Goal: Transaction & Acquisition: Purchase product/service

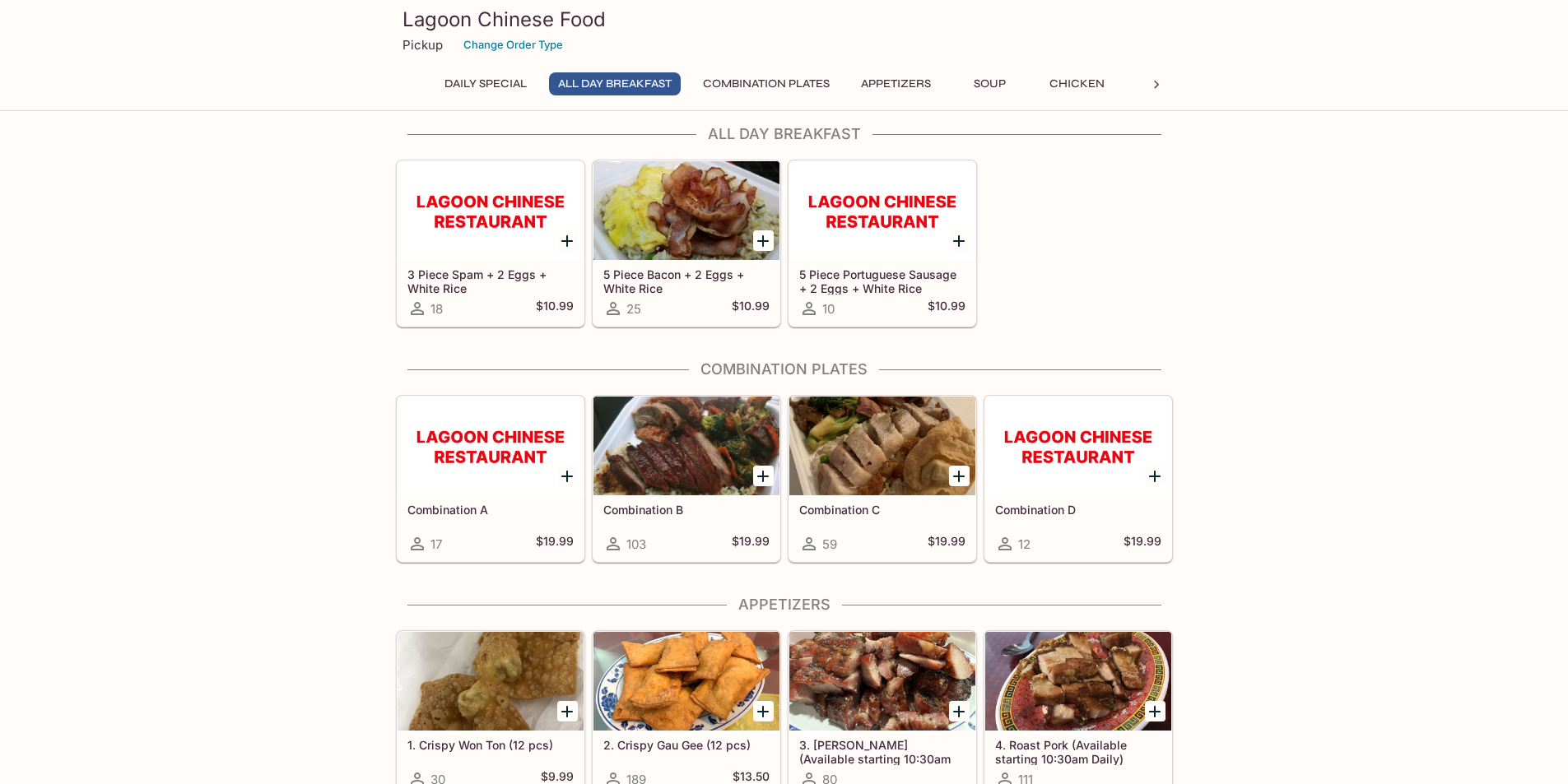
scroll to position [412, 0]
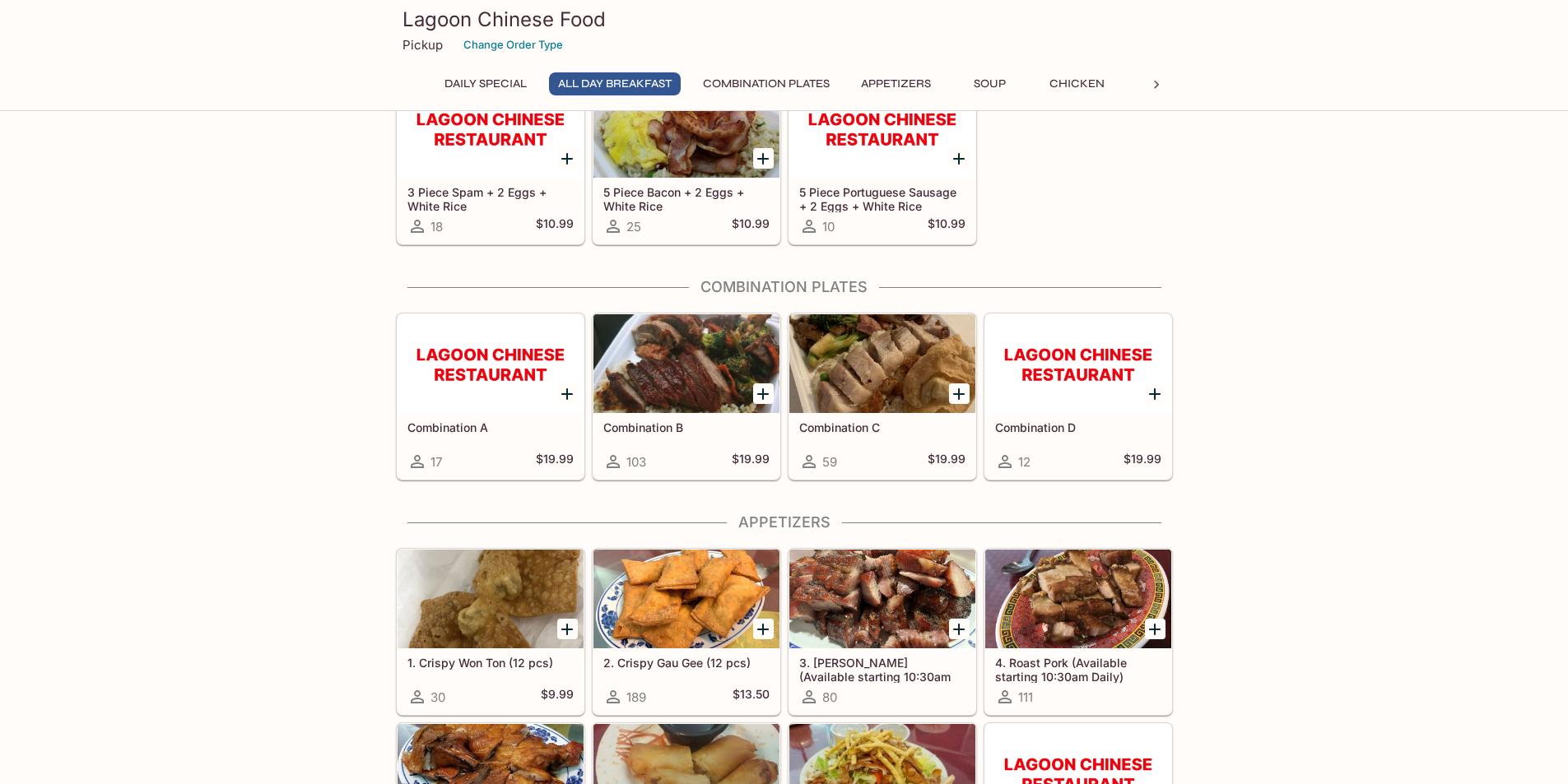
click at [1077, 384] on div at bounding box center [1078, 363] width 186 height 98
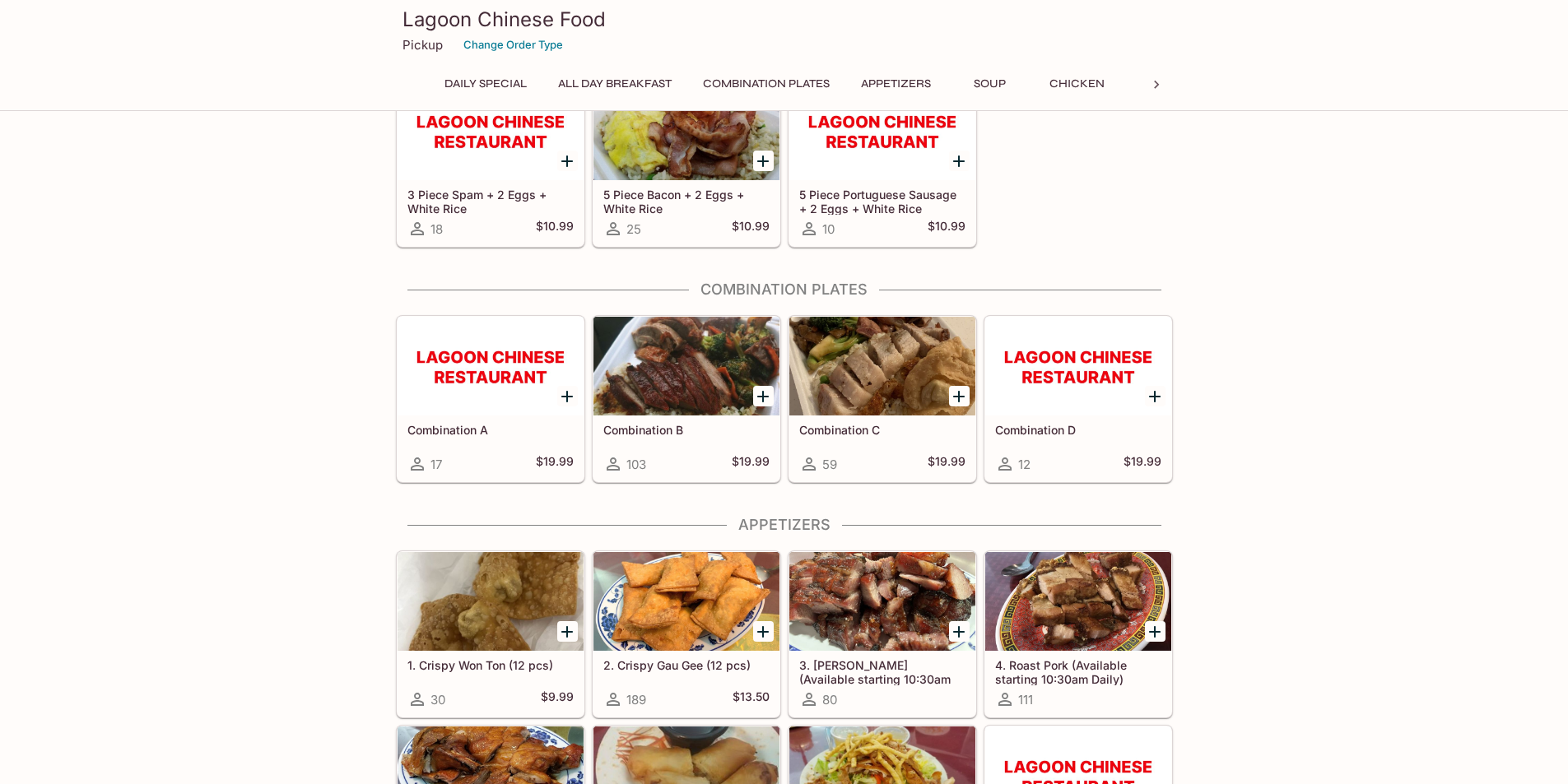
scroll to position [402, 0]
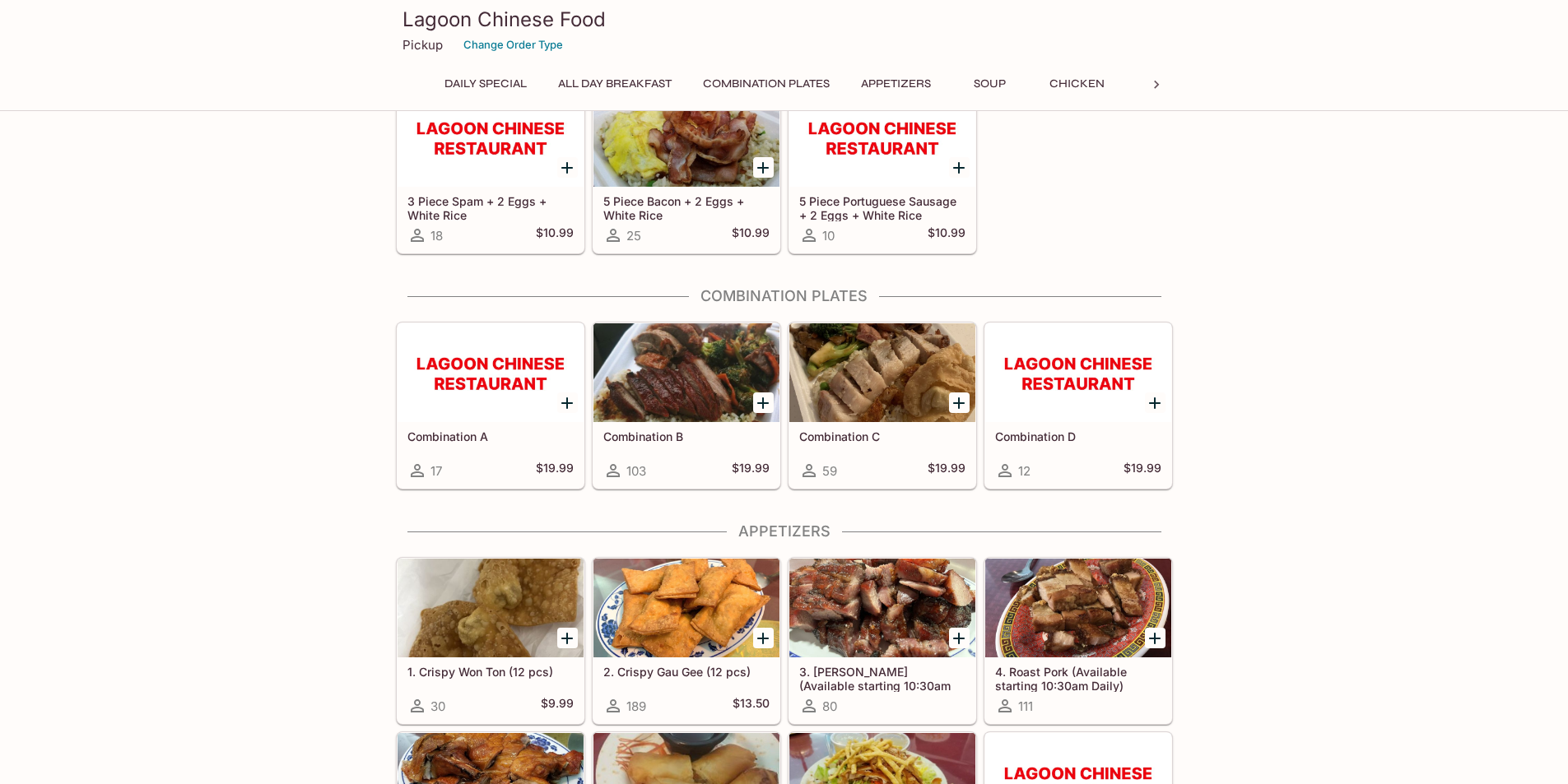
click at [891, 416] on div at bounding box center [882, 372] width 186 height 98
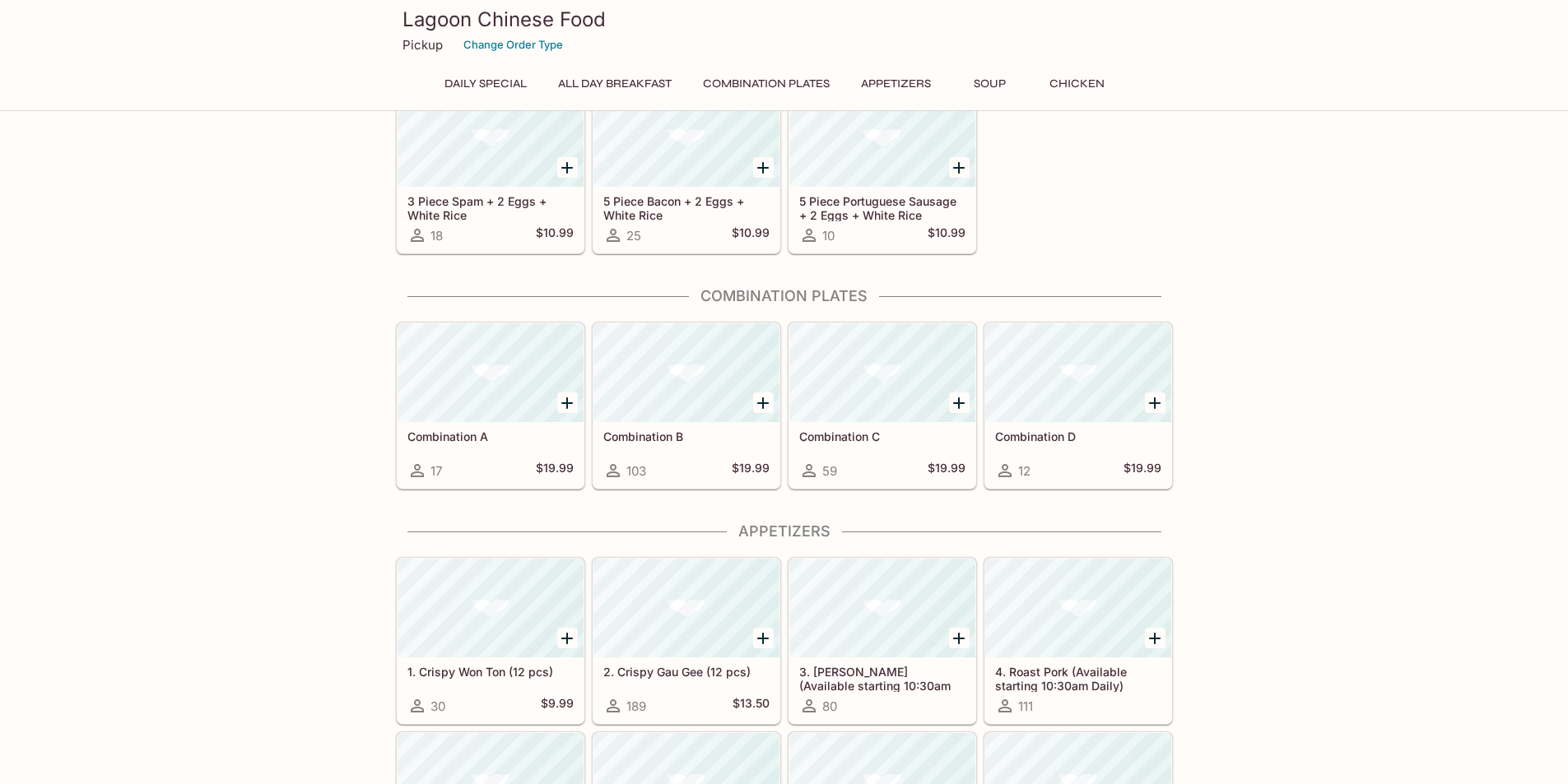
scroll to position [396, 0]
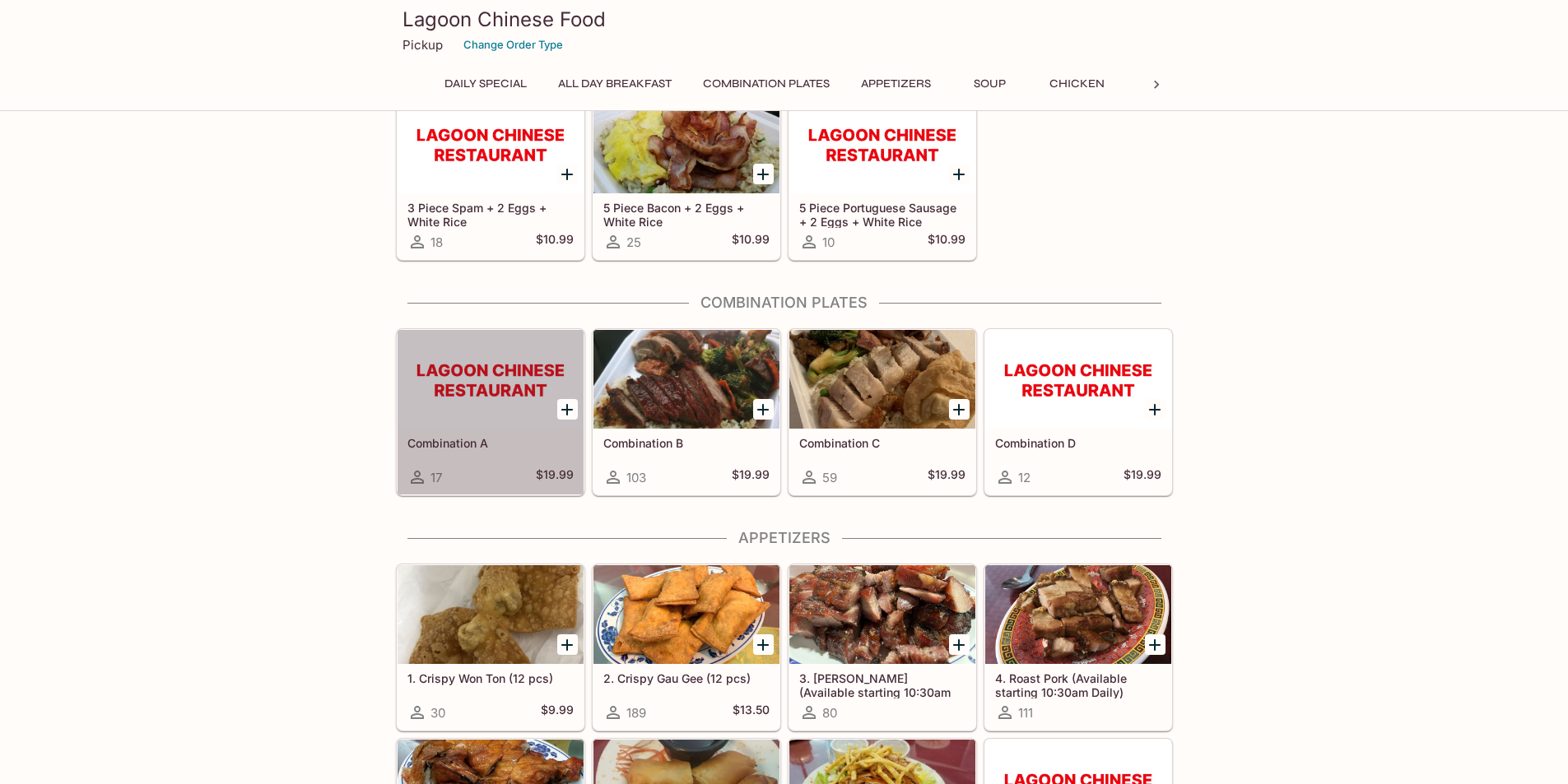
click at [501, 408] on div at bounding box center [491, 379] width 186 height 98
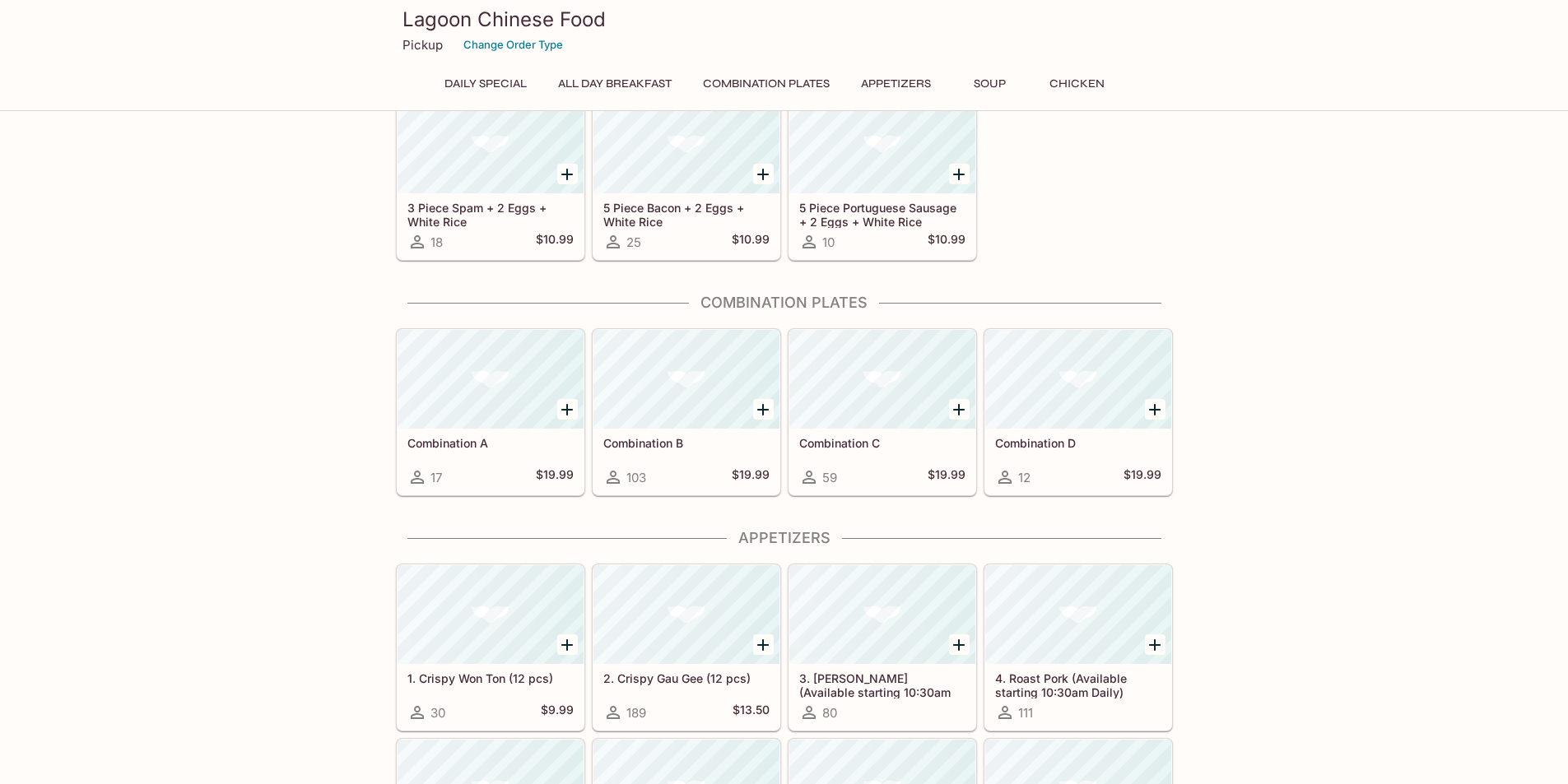
scroll to position [389, 0]
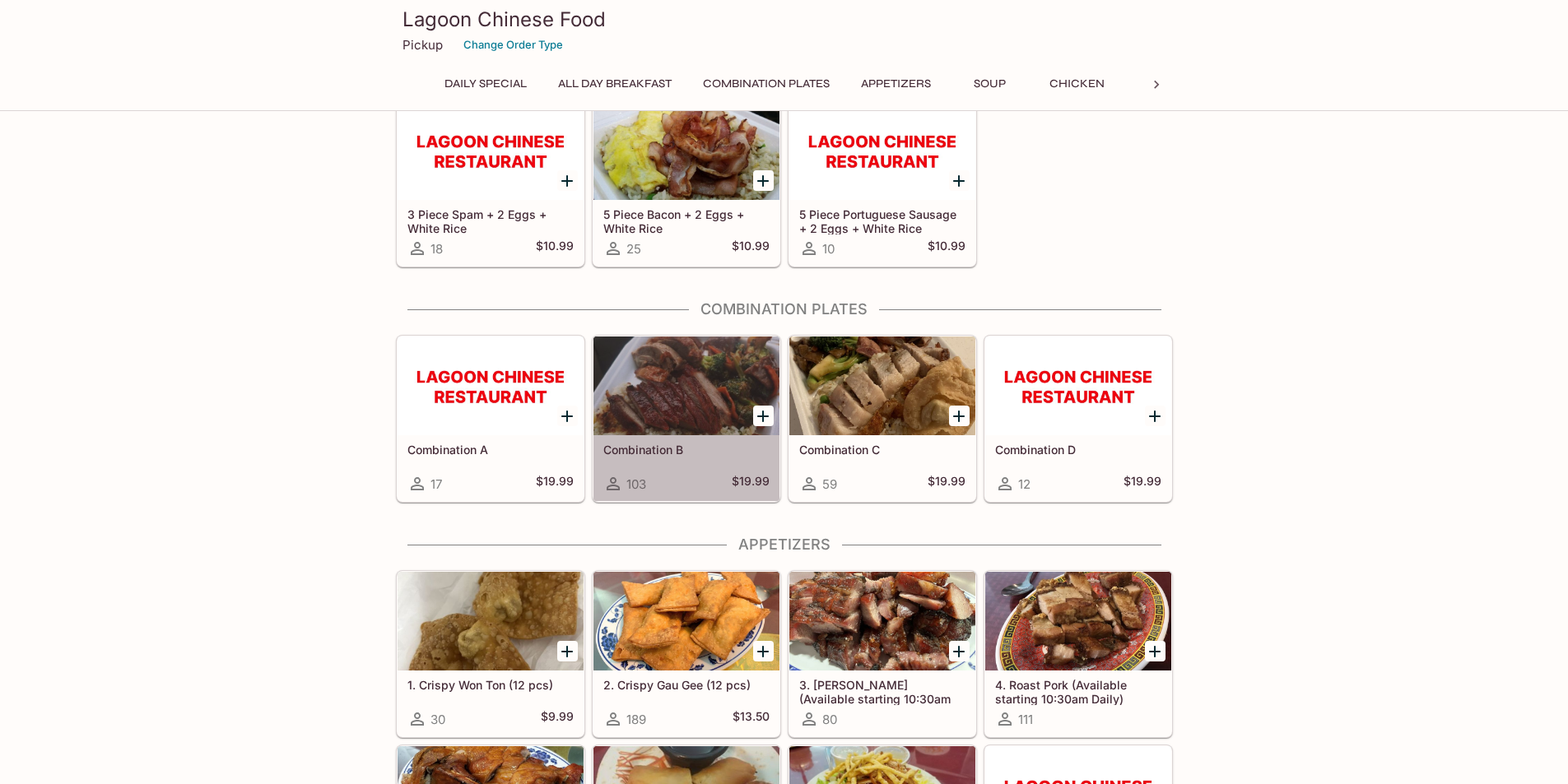
click at [666, 418] on div at bounding box center [687, 385] width 186 height 98
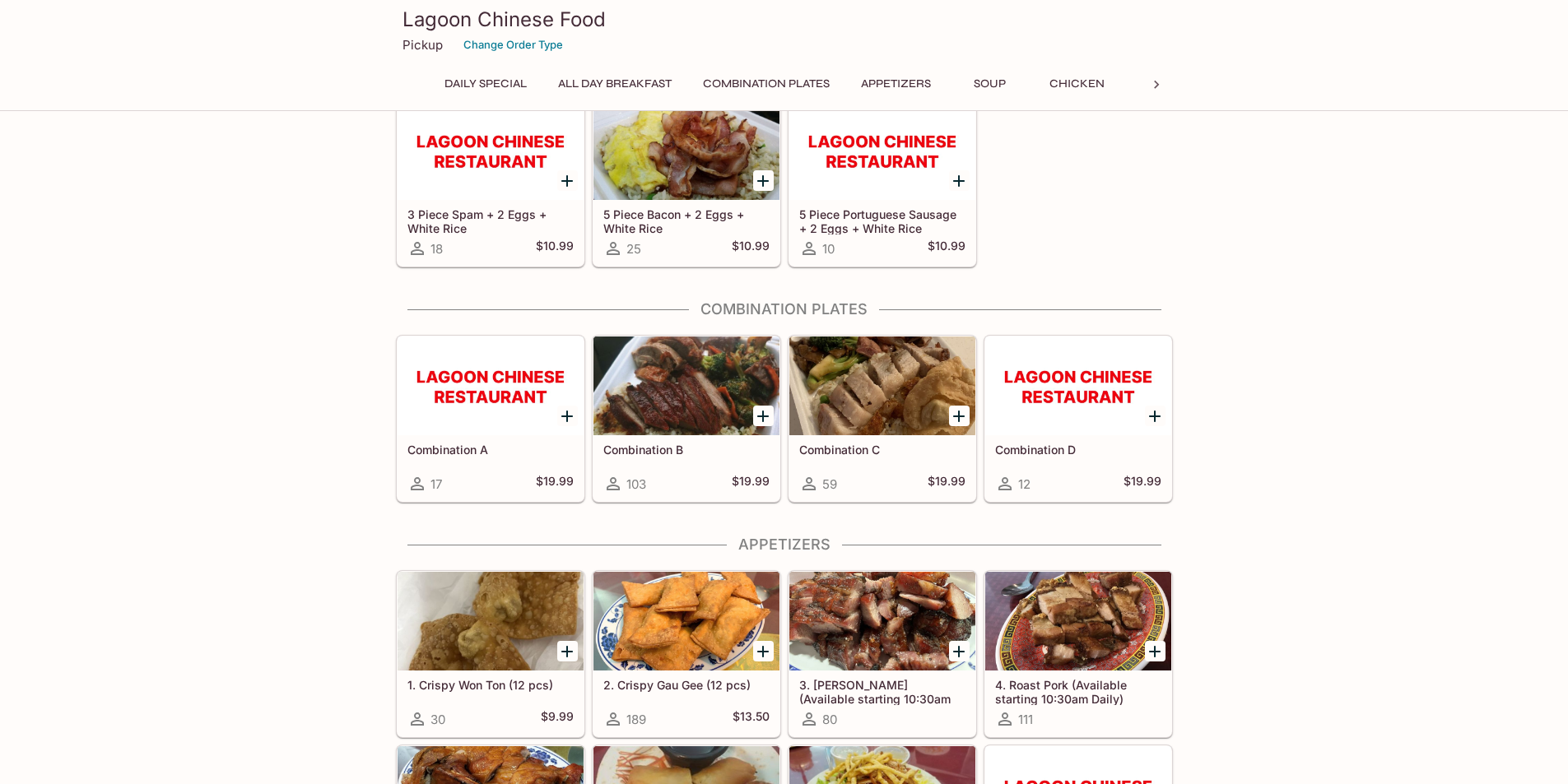
scroll to position [383, 0]
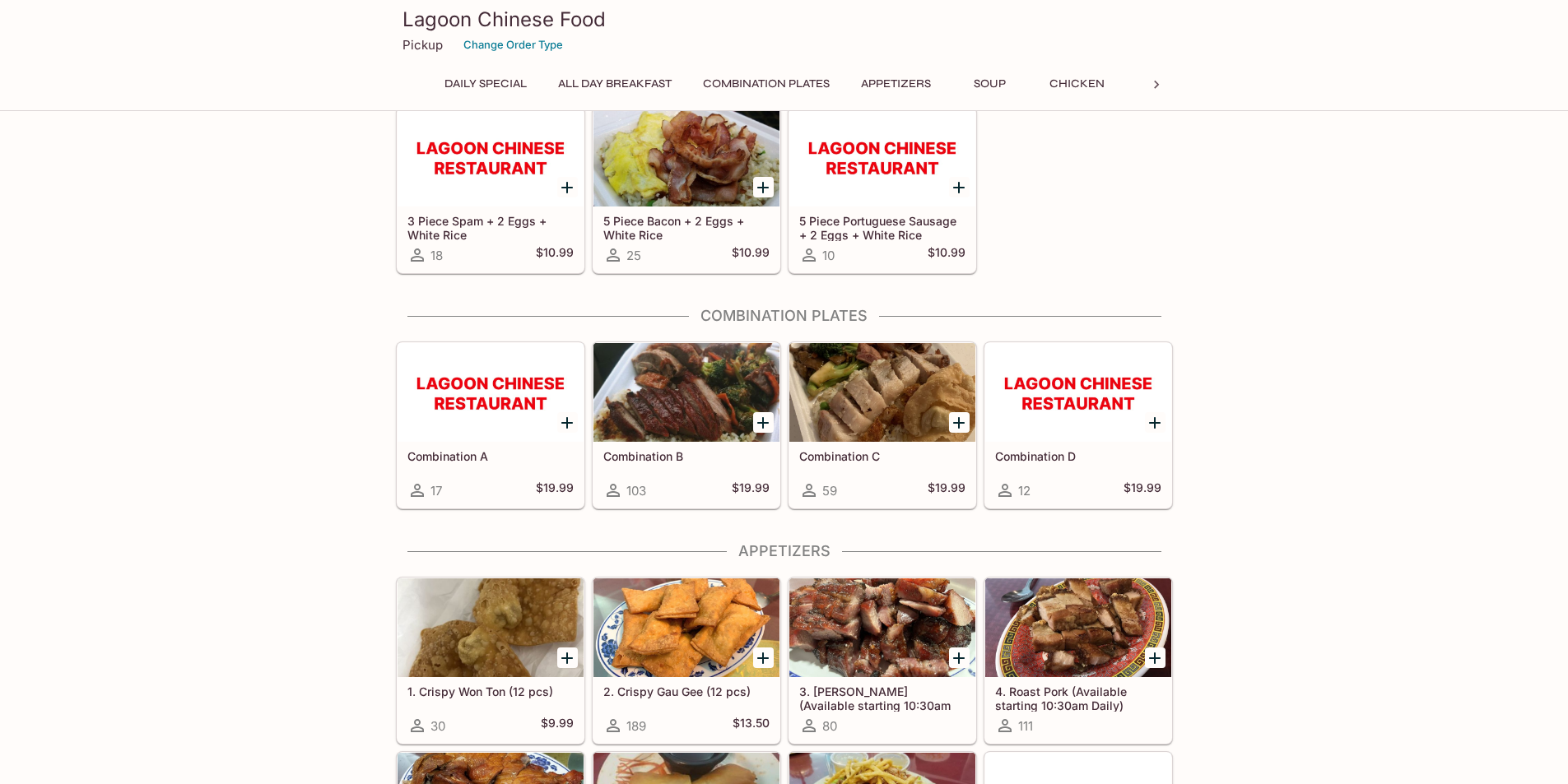
click at [1129, 423] on div at bounding box center [1078, 392] width 186 height 98
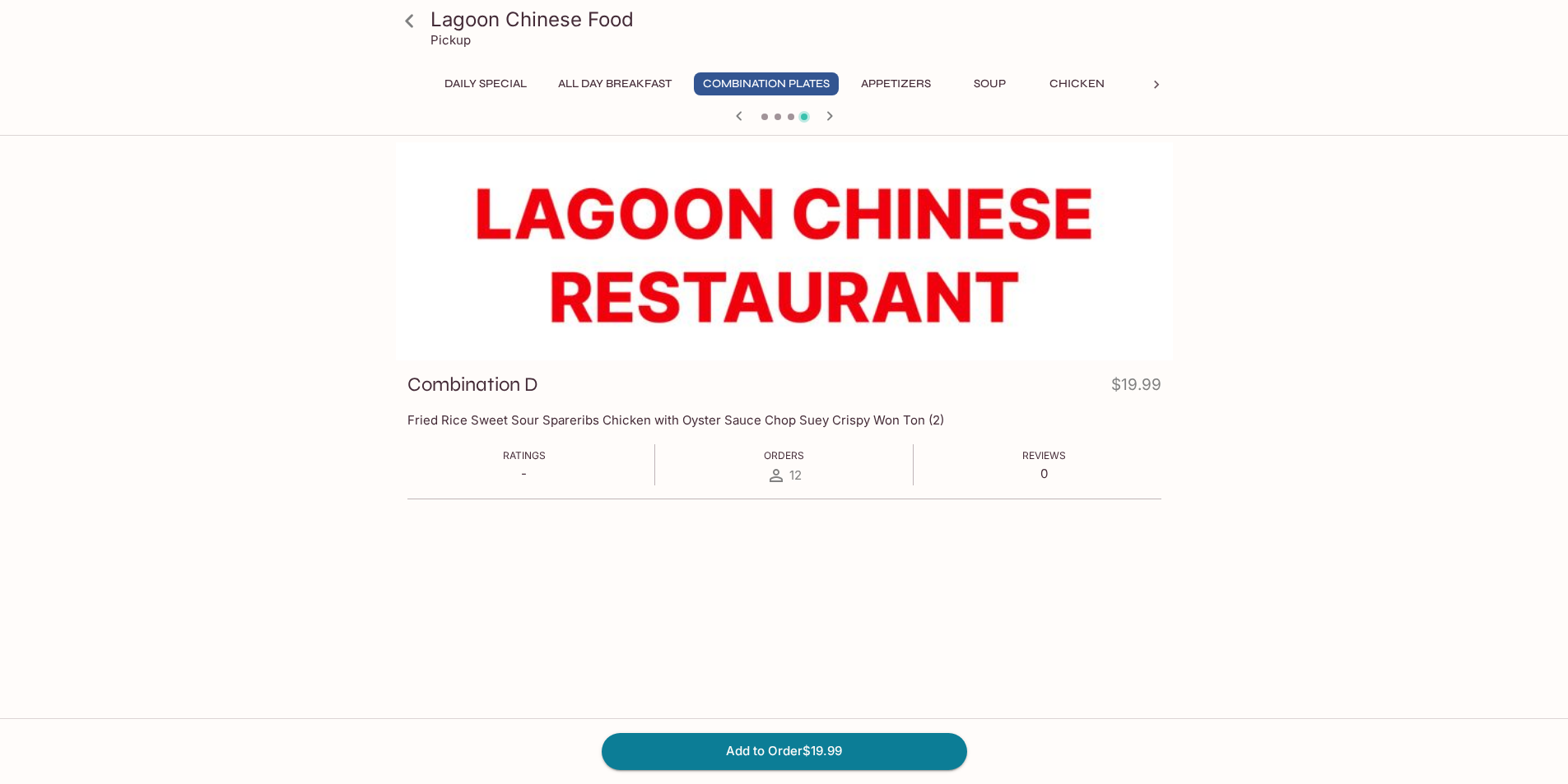
click at [1154, 83] on icon at bounding box center [1157, 85] width 17 height 17
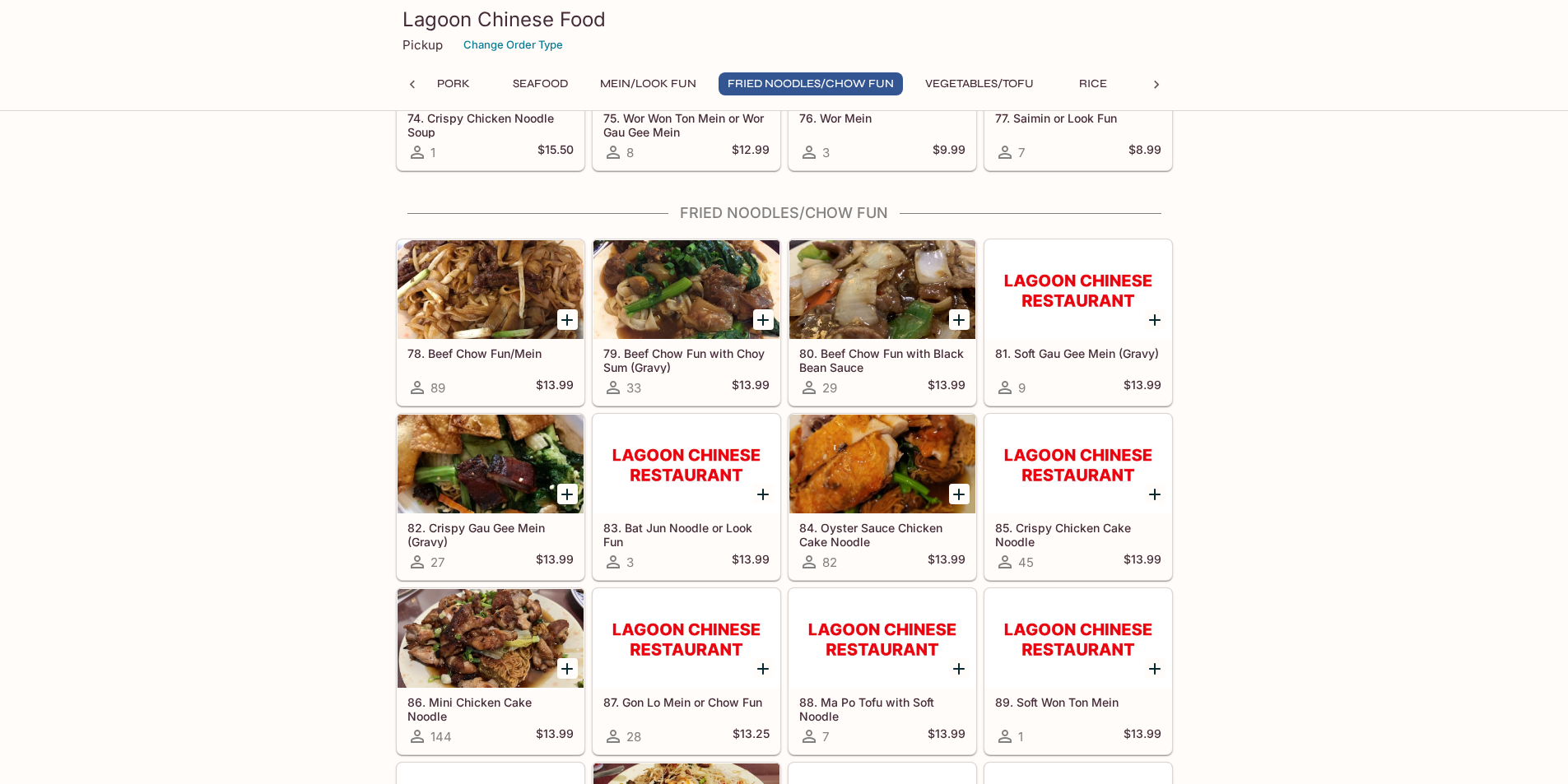
scroll to position [4737, 0]
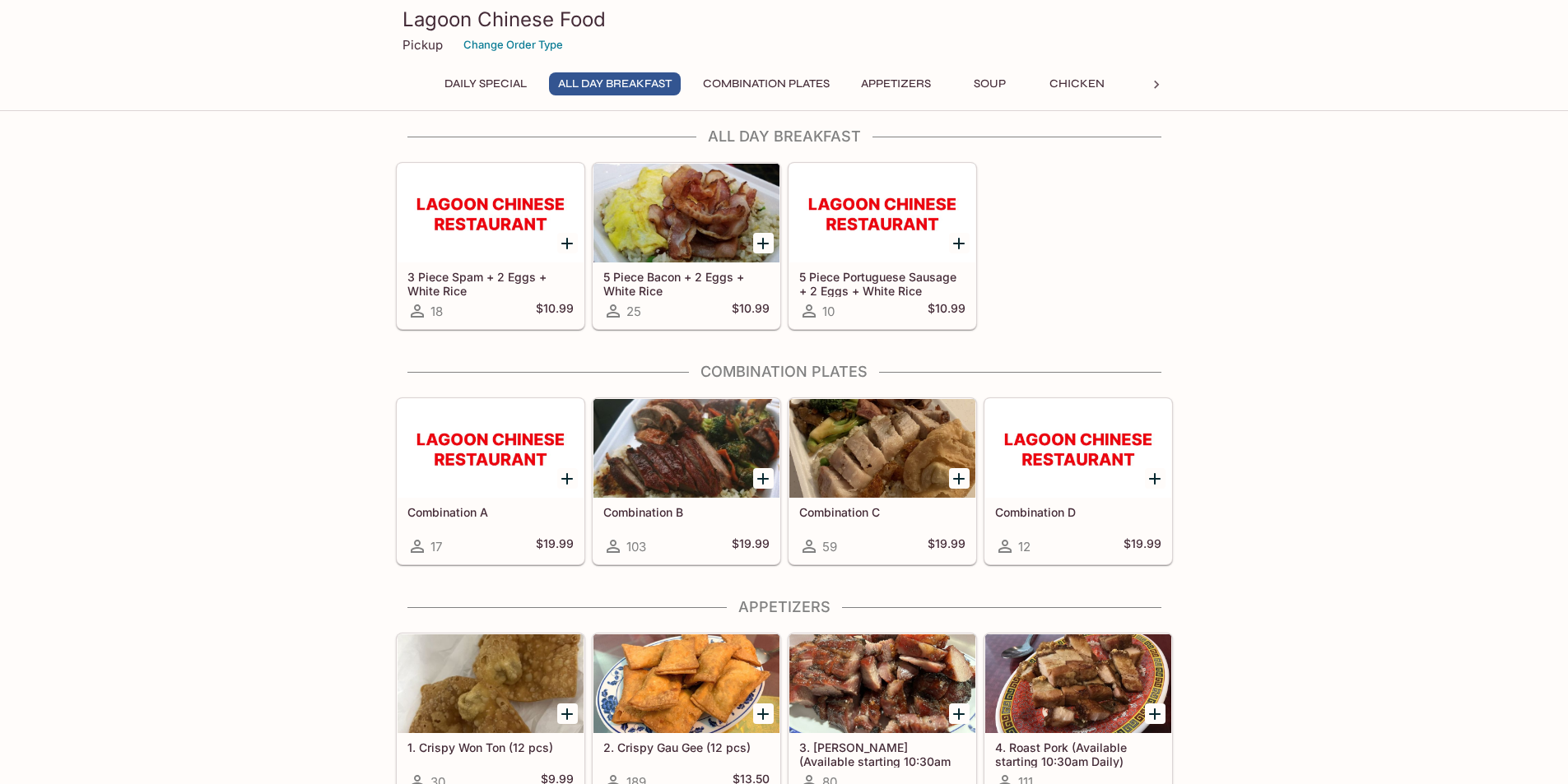
scroll to position [329, 0]
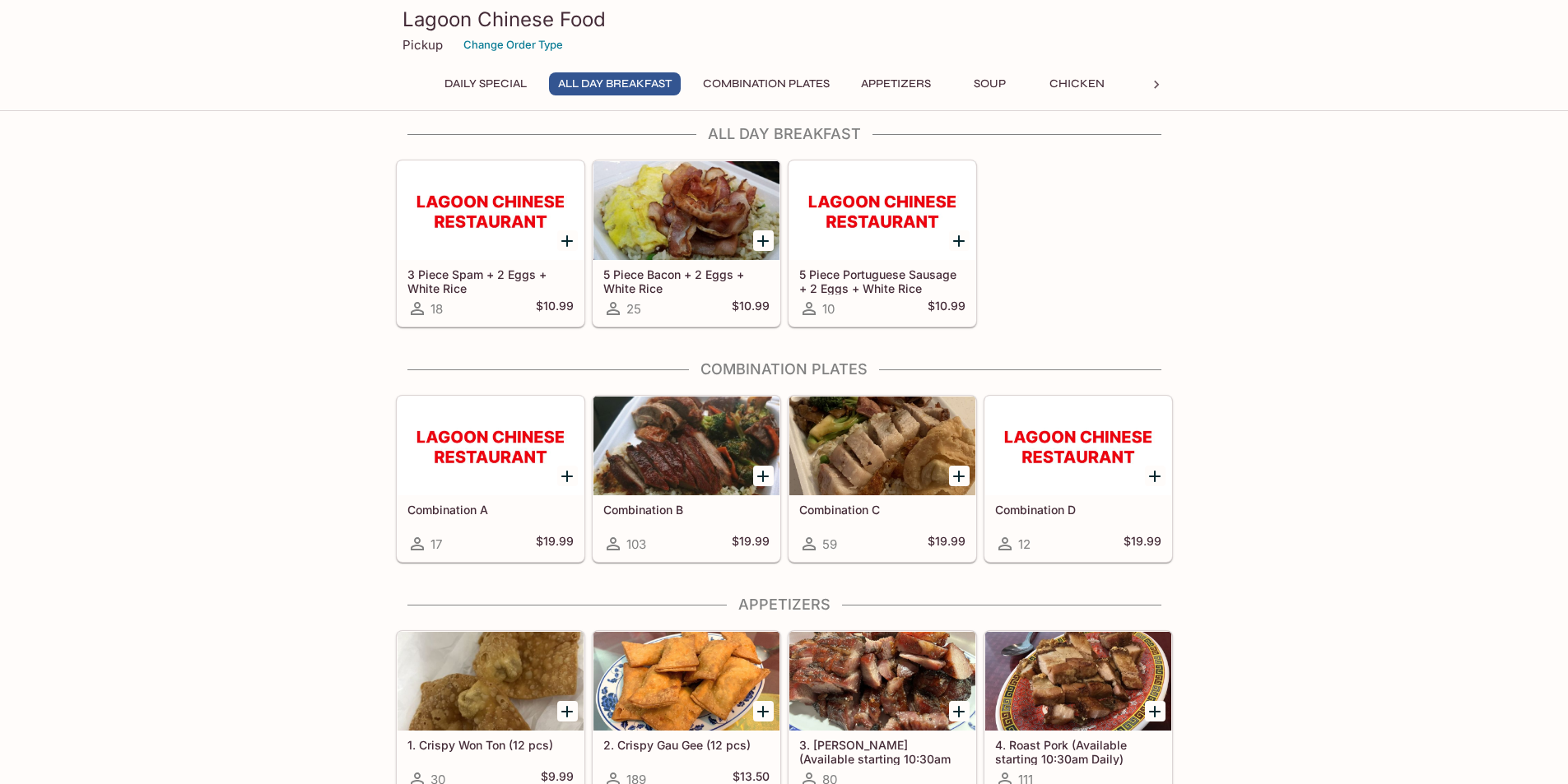
click at [1047, 480] on div at bounding box center [1078, 445] width 186 height 98
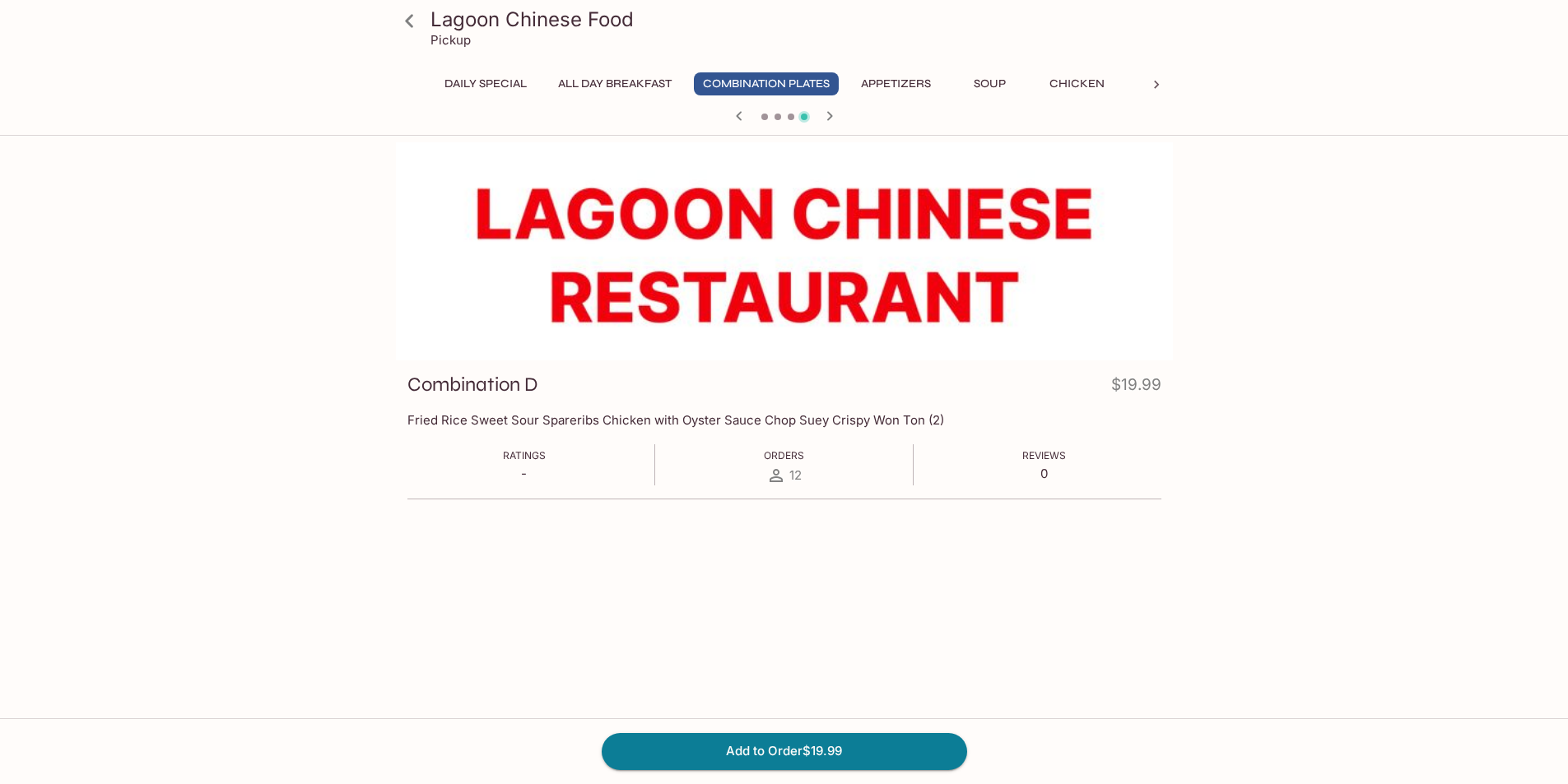
scroll to position [329, 0]
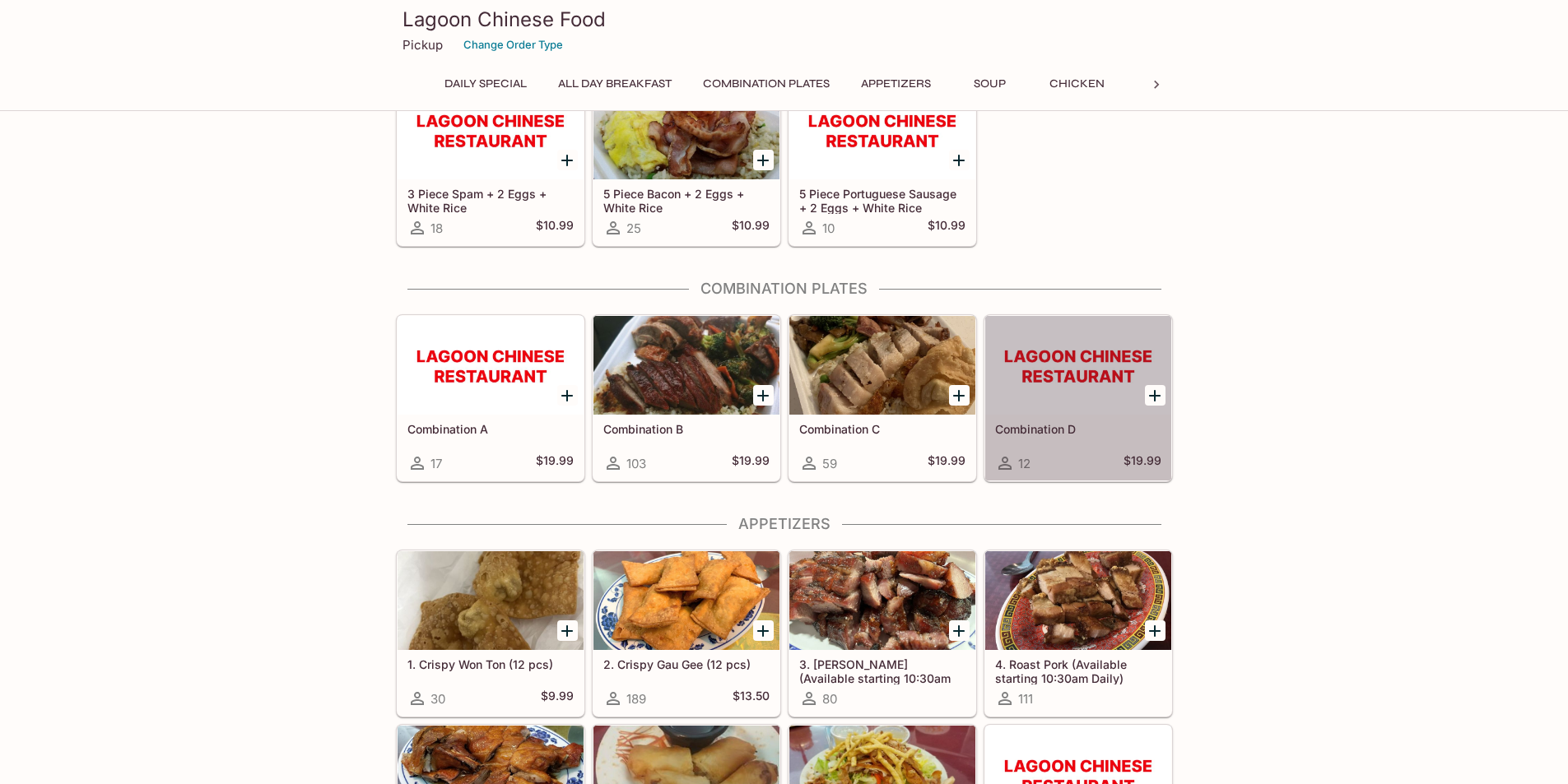
click at [1051, 400] on div at bounding box center [1078, 365] width 186 height 98
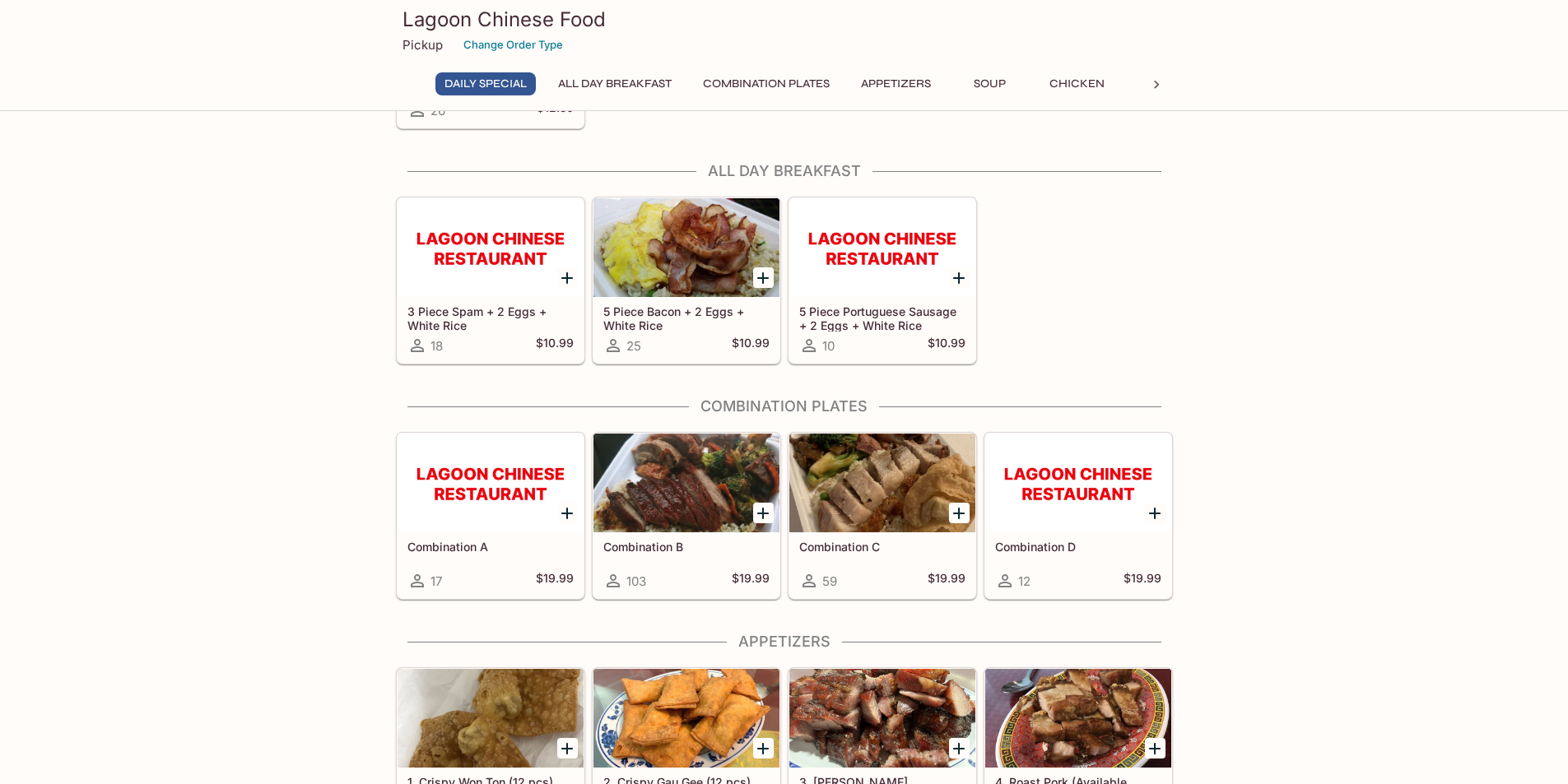
scroll to position [247, 0]
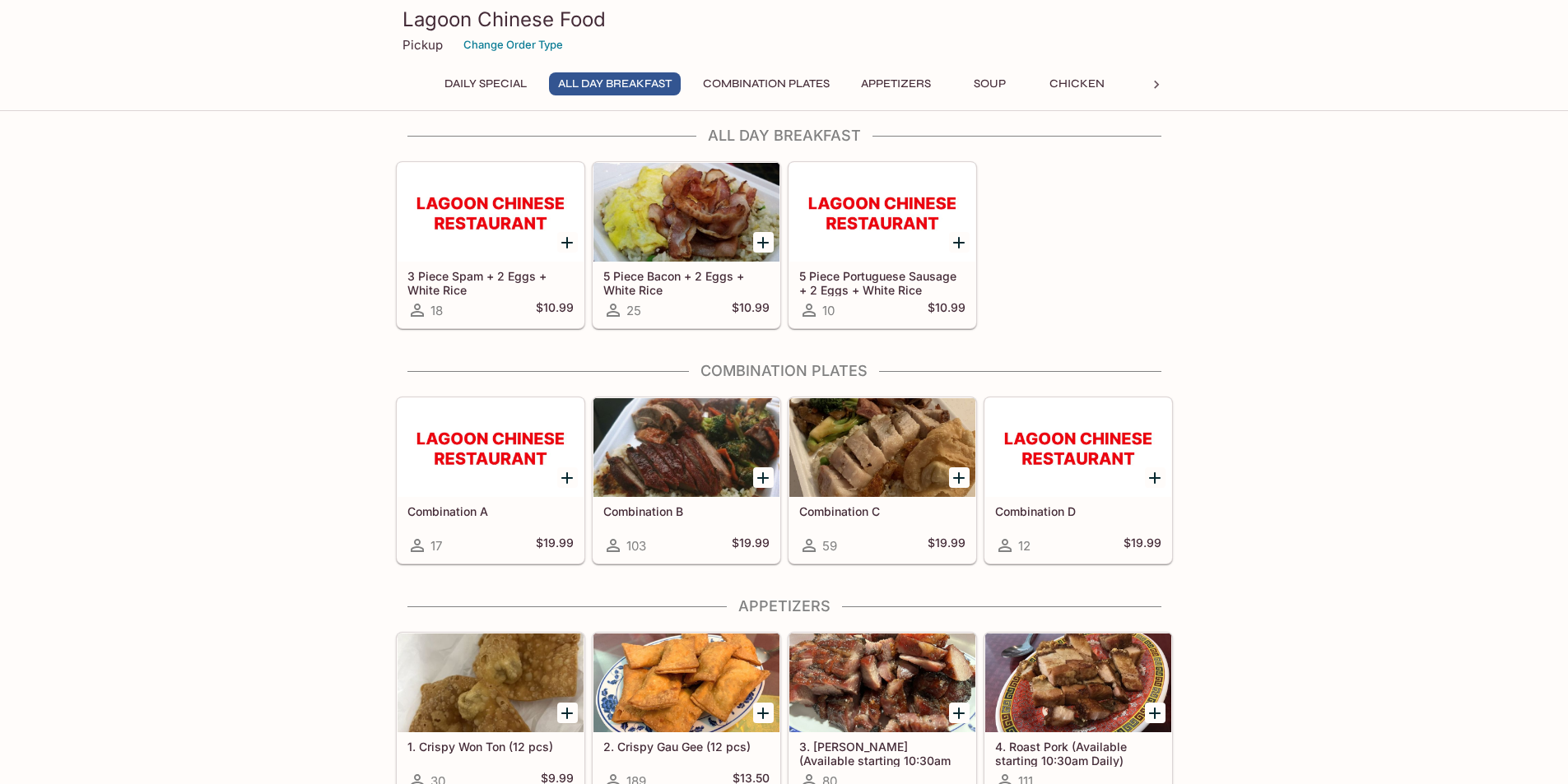
click at [1075, 480] on div at bounding box center [1078, 447] width 186 height 98
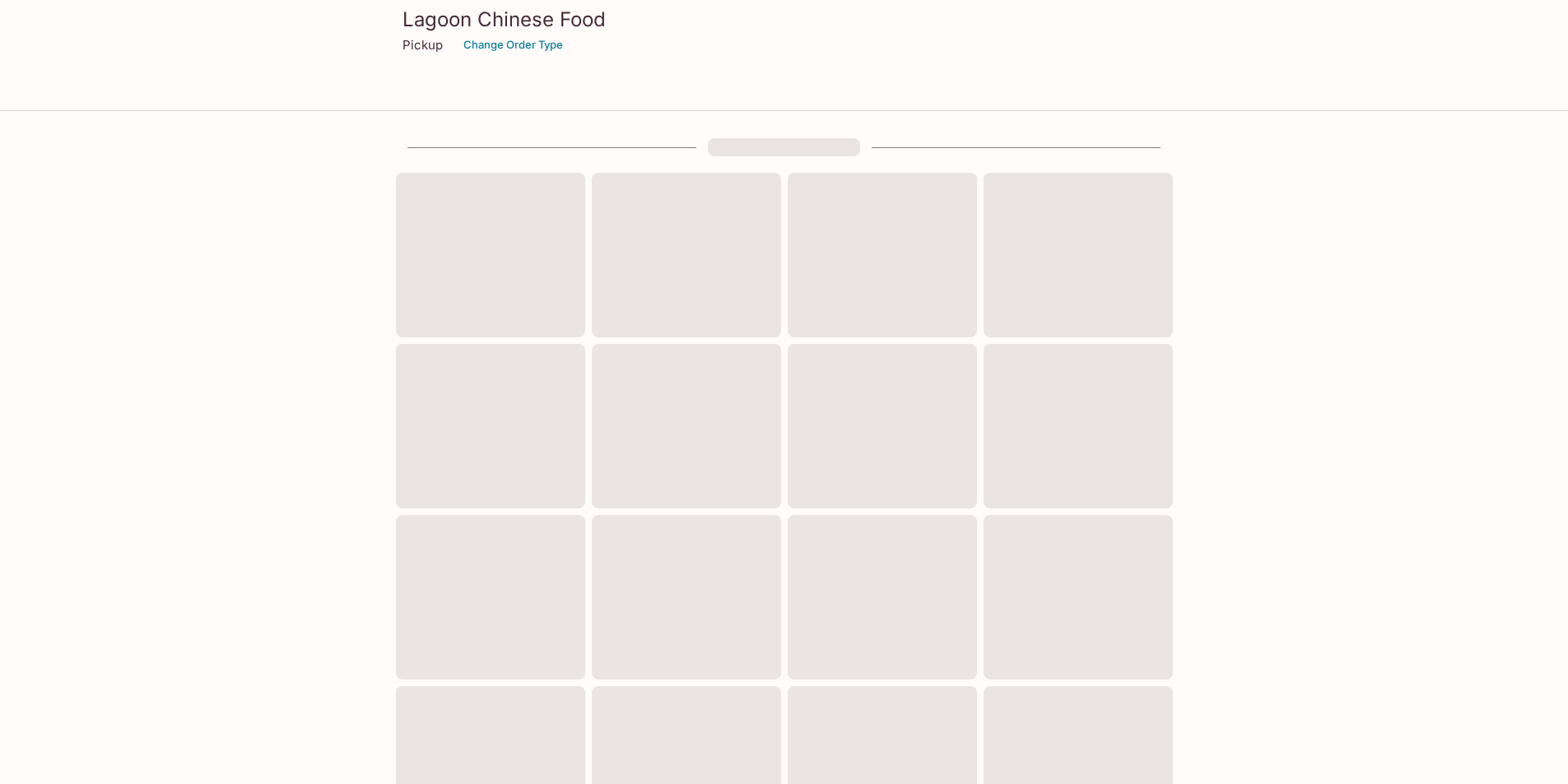
scroll to position [247, 0]
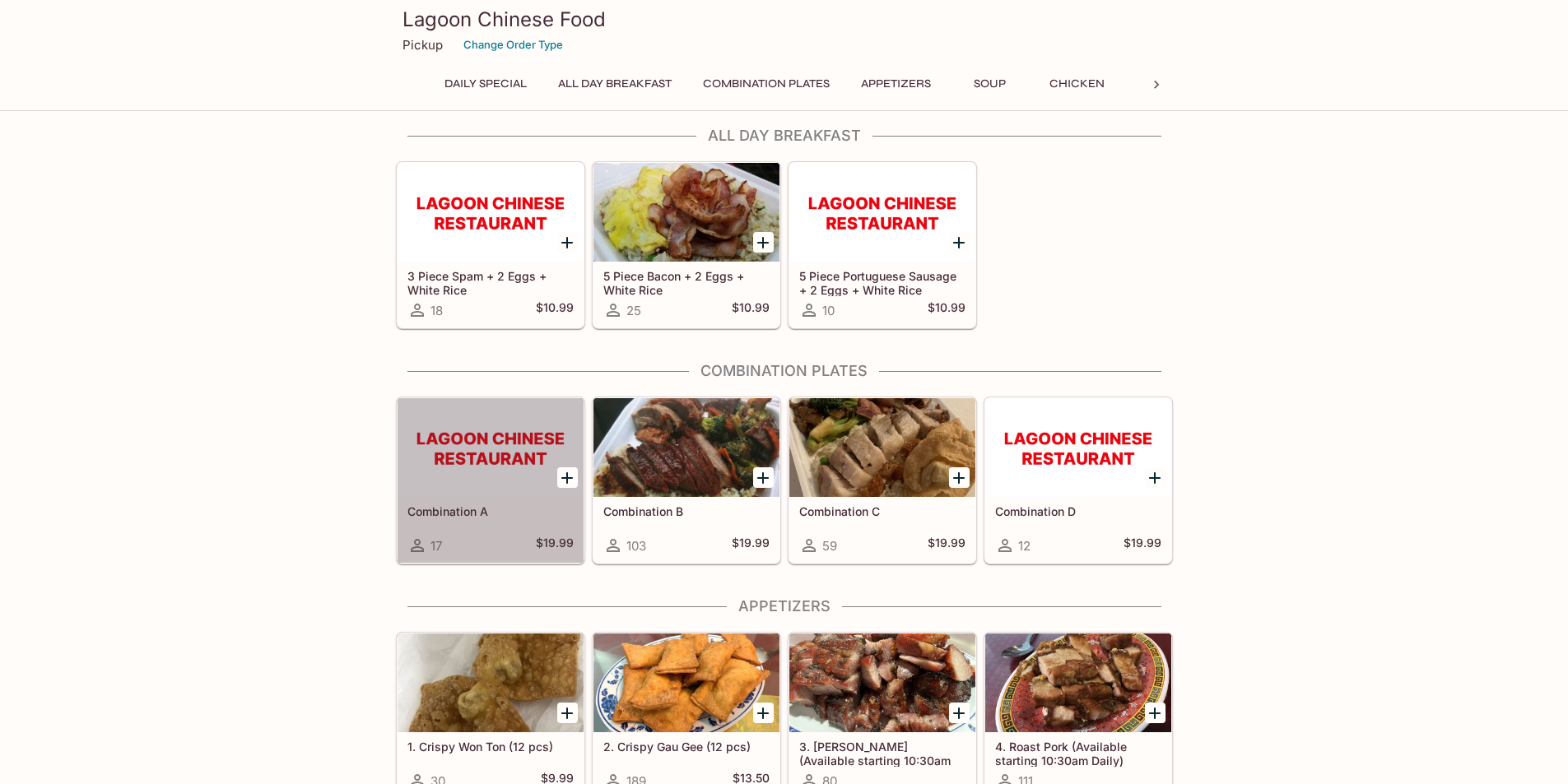
click at [472, 501] on div "Combination A 17 $19.99" at bounding box center [491, 530] width 186 height 66
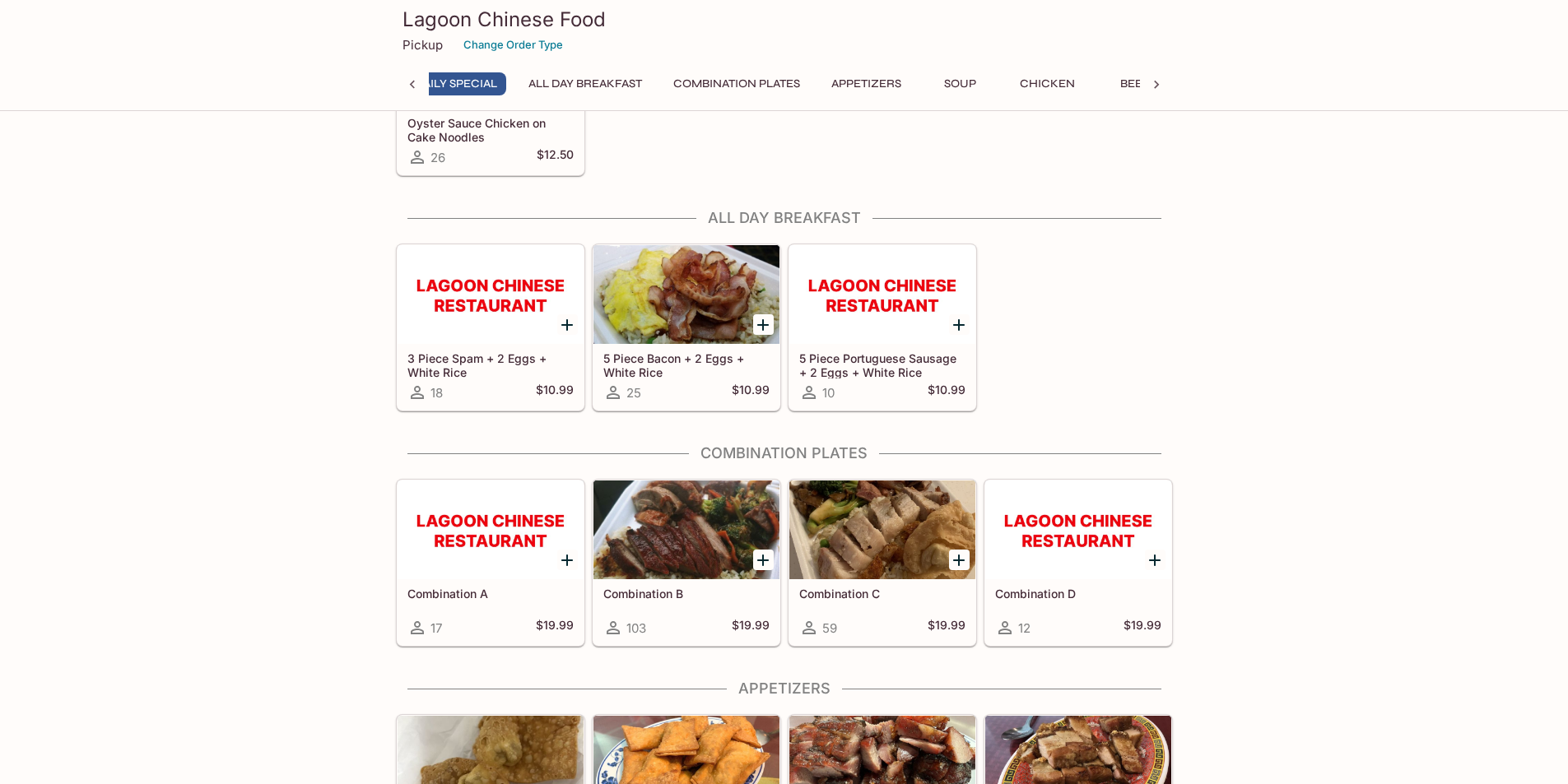
scroll to position [0, 7]
